Goal: Share content: Share content

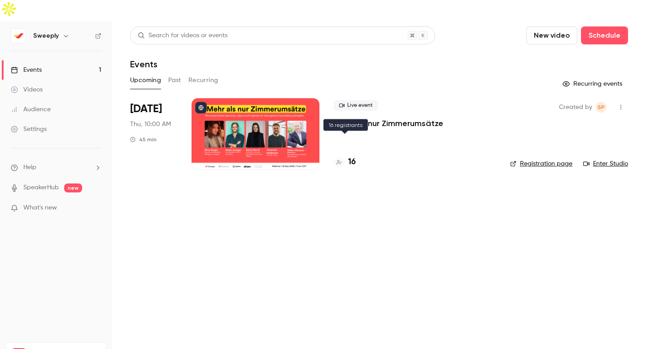
click at [354, 156] on h4 "16" at bounding box center [352, 162] width 8 height 12
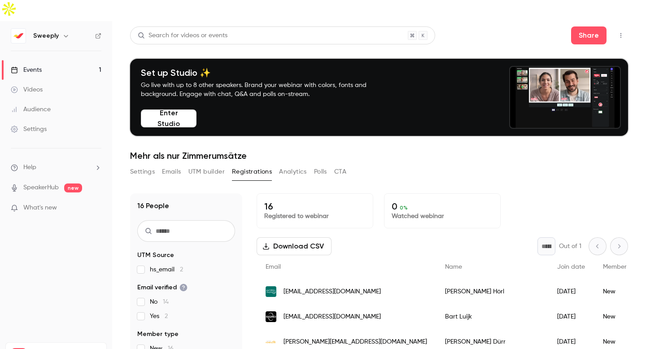
click at [37, 66] on div "Events" at bounding box center [26, 70] width 31 height 9
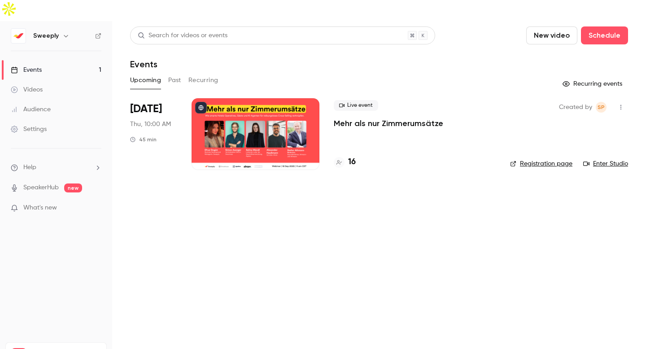
click at [279, 114] on div at bounding box center [256, 134] width 128 height 72
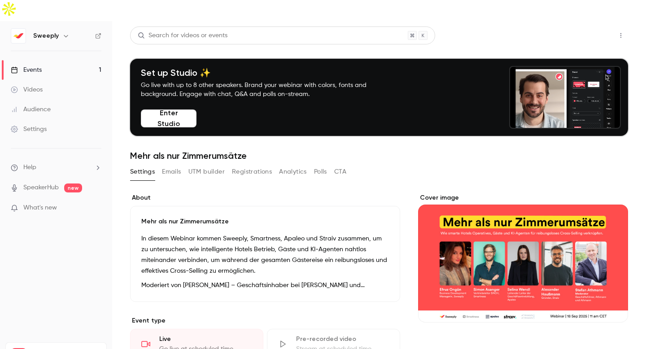
click at [586, 26] on button "Share" at bounding box center [588, 35] width 35 height 18
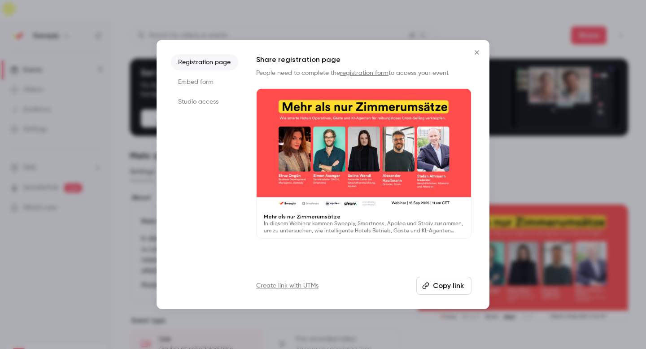
click at [462, 281] on button "Copy link" at bounding box center [443, 286] width 55 height 18
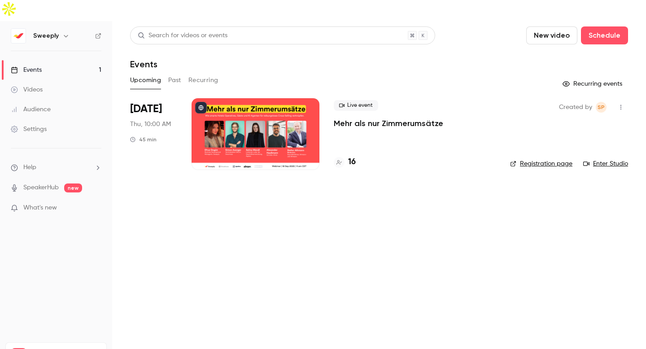
click at [258, 105] on div at bounding box center [256, 134] width 128 height 72
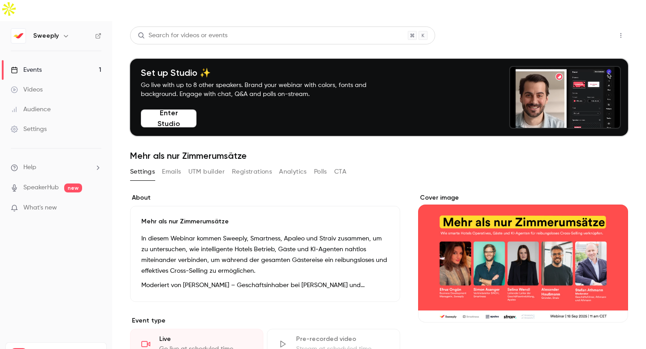
click at [592, 26] on button "Share" at bounding box center [588, 35] width 35 height 18
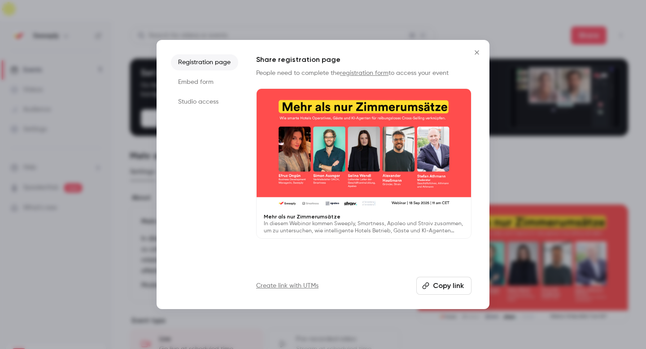
click at [463, 275] on div "Share registration page People need to complete the registration form to access…" at bounding box center [363, 174] width 215 height 240
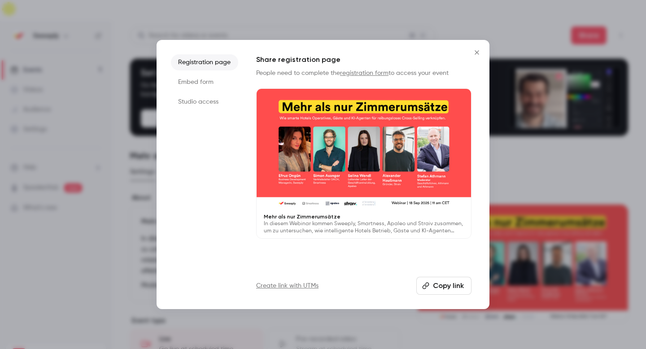
click at [454, 288] on button "Copy link" at bounding box center [443, 286] width 55 height 18
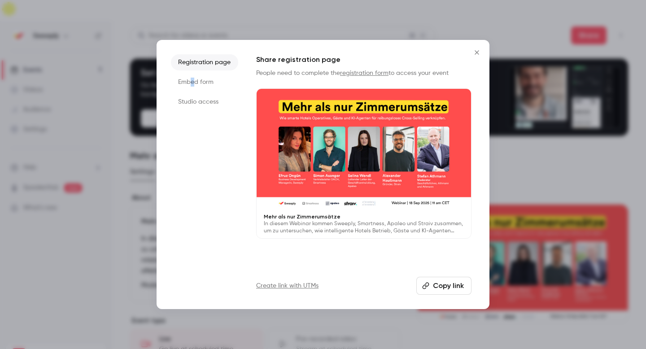
click at [192, 81] on li "Embed form" at bounding box center [204, 82] width 67 height 16
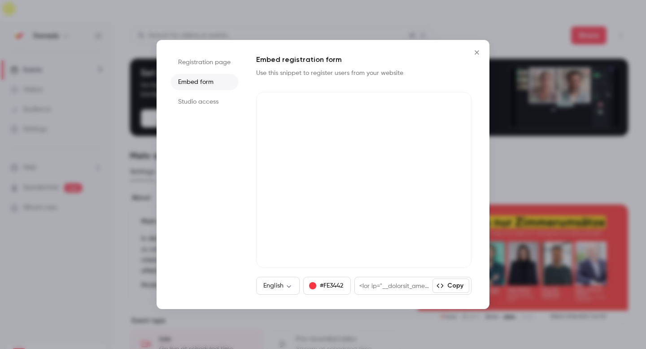
click at [206, 101] on li "Studio access" at bounding box center [204, 102] width 67 height 16
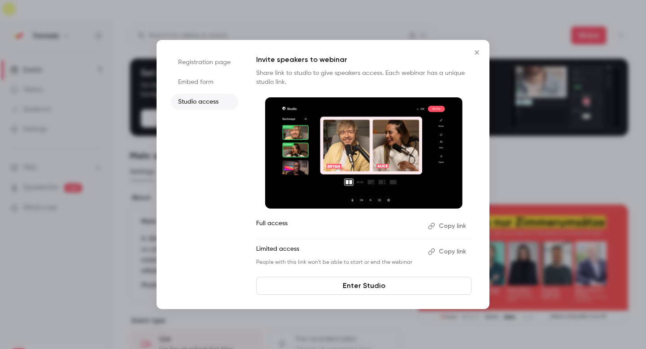
click at [476, 48] on button "Close" at bounding box center [477, 53] width 18 height 18
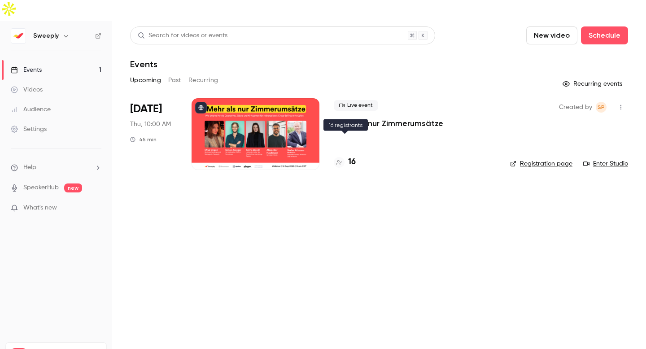
click at [350, 156] on h4 "16" at bounding box center [352, 162] width 8 height 12
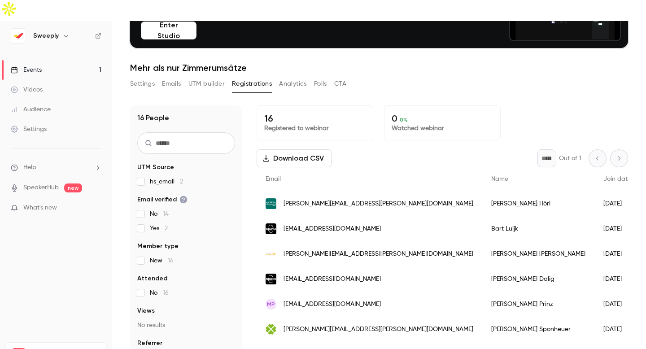
click at [161, 195] on span "Email verified" at bounding box center [162, 199] width 50 height 9
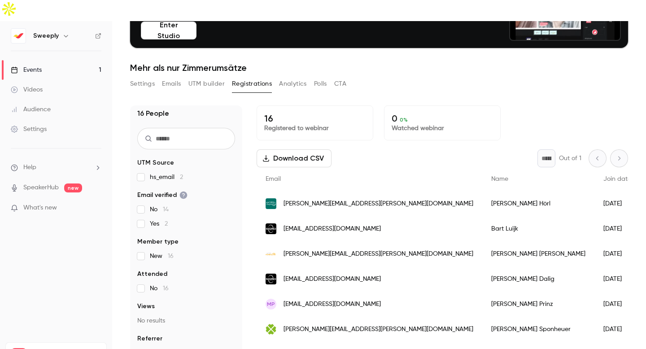
click at [144, 349] on label "Other 15" at bounding box center [186, 353] width 98 height 9
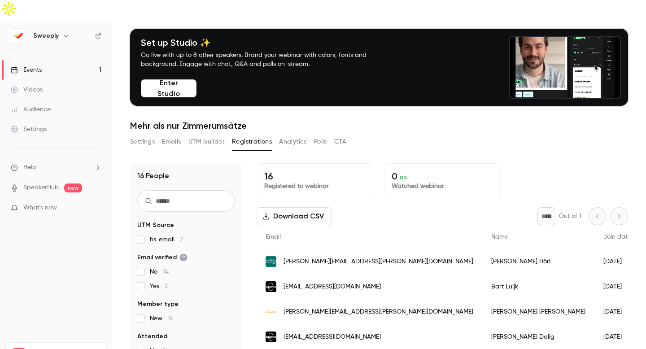
scroll to position [28, 0]
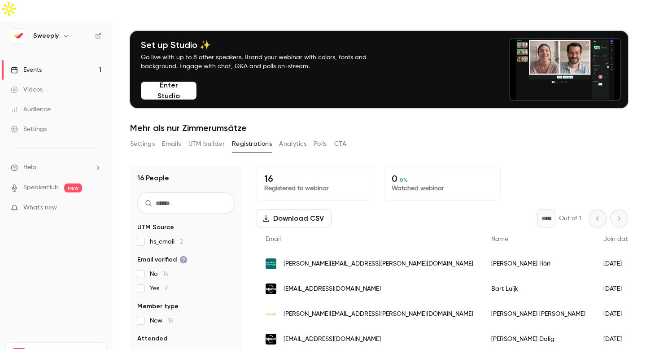
click at [172, 137] on button "Emails" at bounding box center [171, 144] width 19 height 14
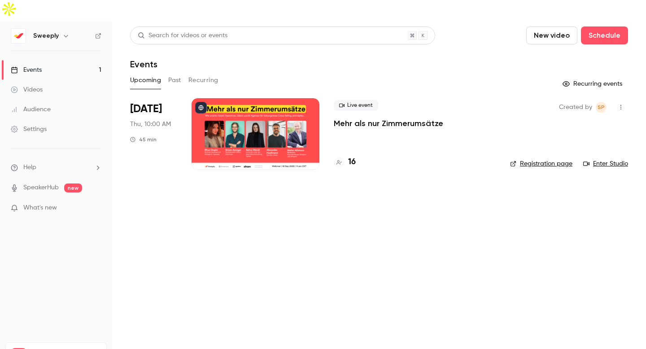
click at [266, 101] on div at bounding box center [256, 134] width 128 height 72
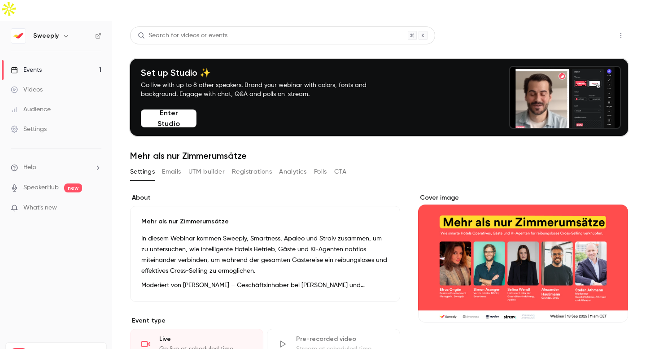
click at [601, 26] on button "Share" at bounding box center [588, 35] width 35 height 18
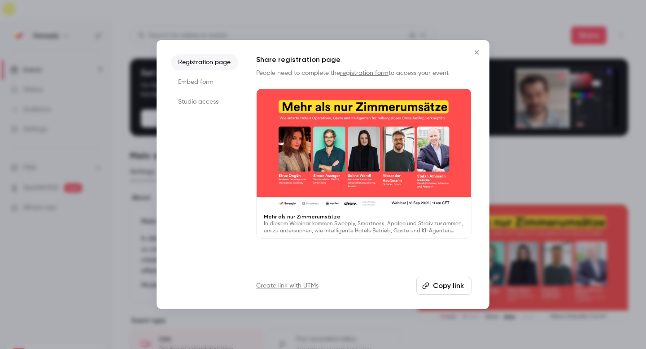
click at [450, 289] on button "Copy link" at bounding box center [443, 286] width 55 height 18
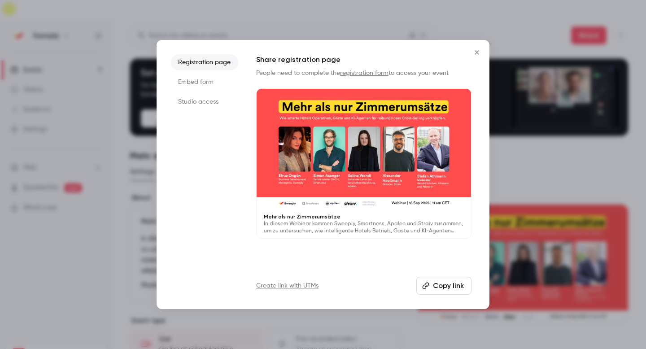
click at [476, 50] on icon "Close" at bounding box center [477, 52] width 11 height 7
